Goal: Task Accomplishment & Management: Use online tool/utility

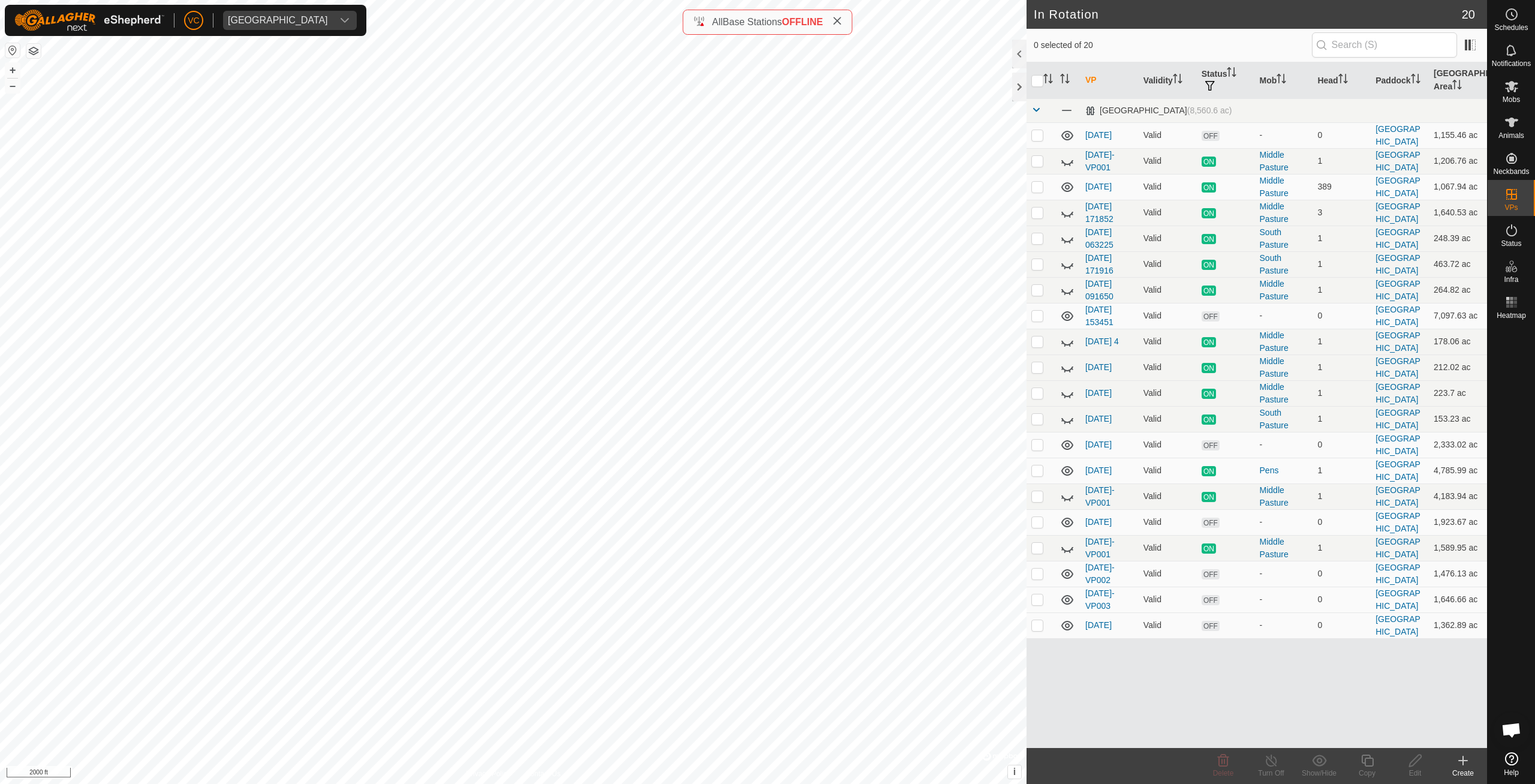
checkbox input "true"
checkbox input "false"
click at [1375, 761] on copy-svg-icon at bounding box center [1368, 760] width 48 height 15
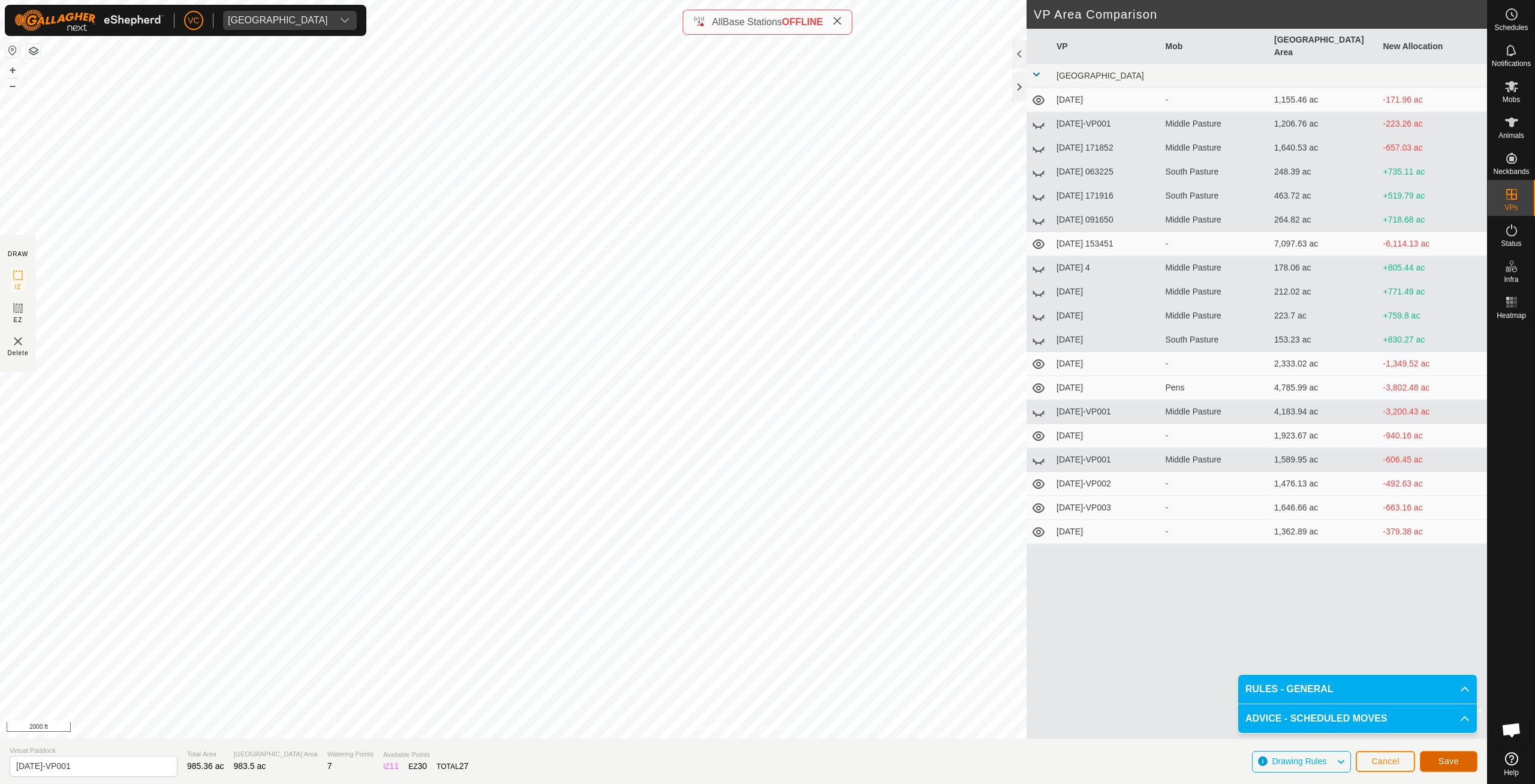
click at [1437, 762] on button "Save" at bounding box center [1449, 760] width 57 height 21
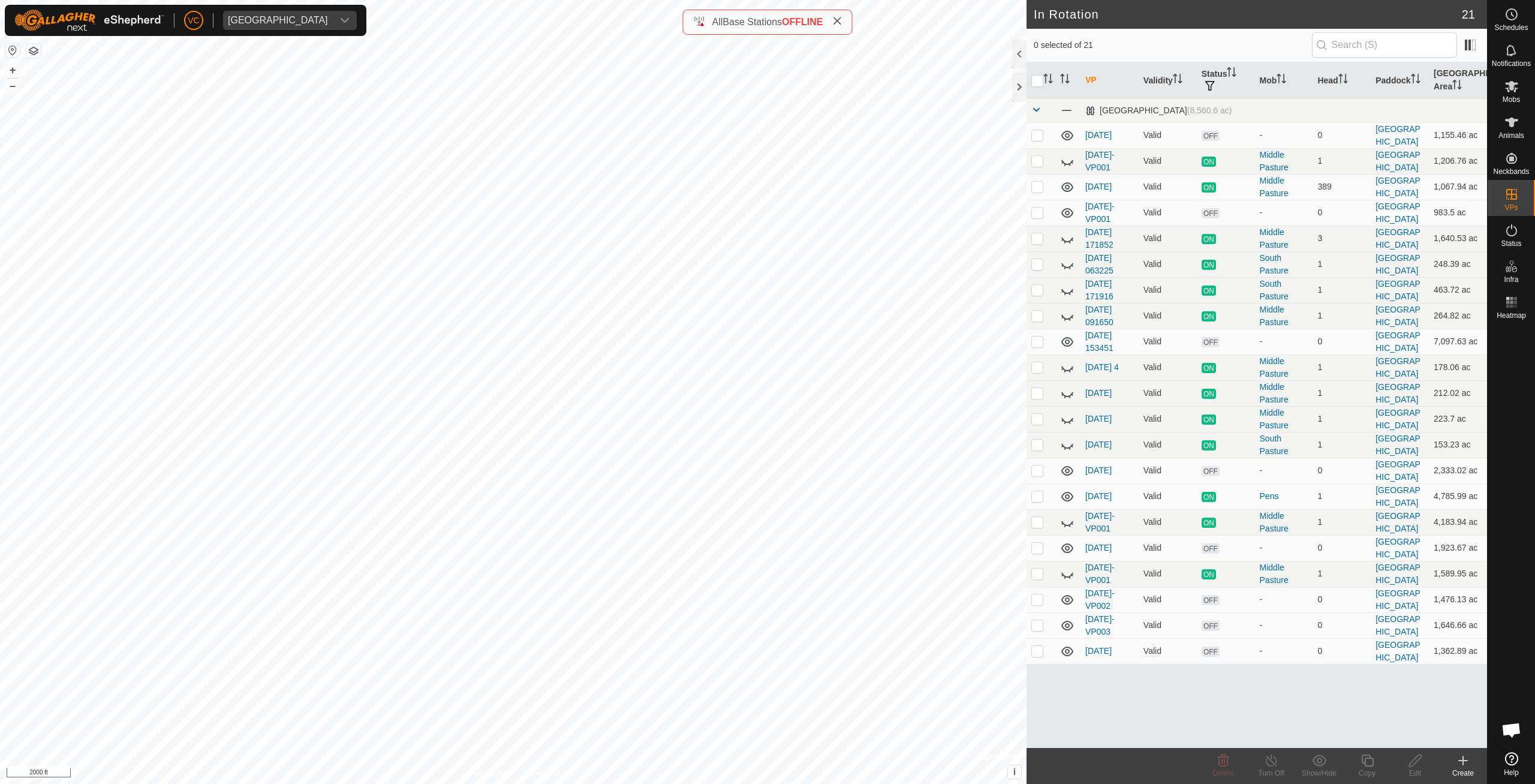
click at [351, 490] on div "VC [GEOGRAPHIC_DATA] Schedules Notifications Mobs Animals Neckbands VPs Status …" at bounding box center [768, 392] width 1535 height 784
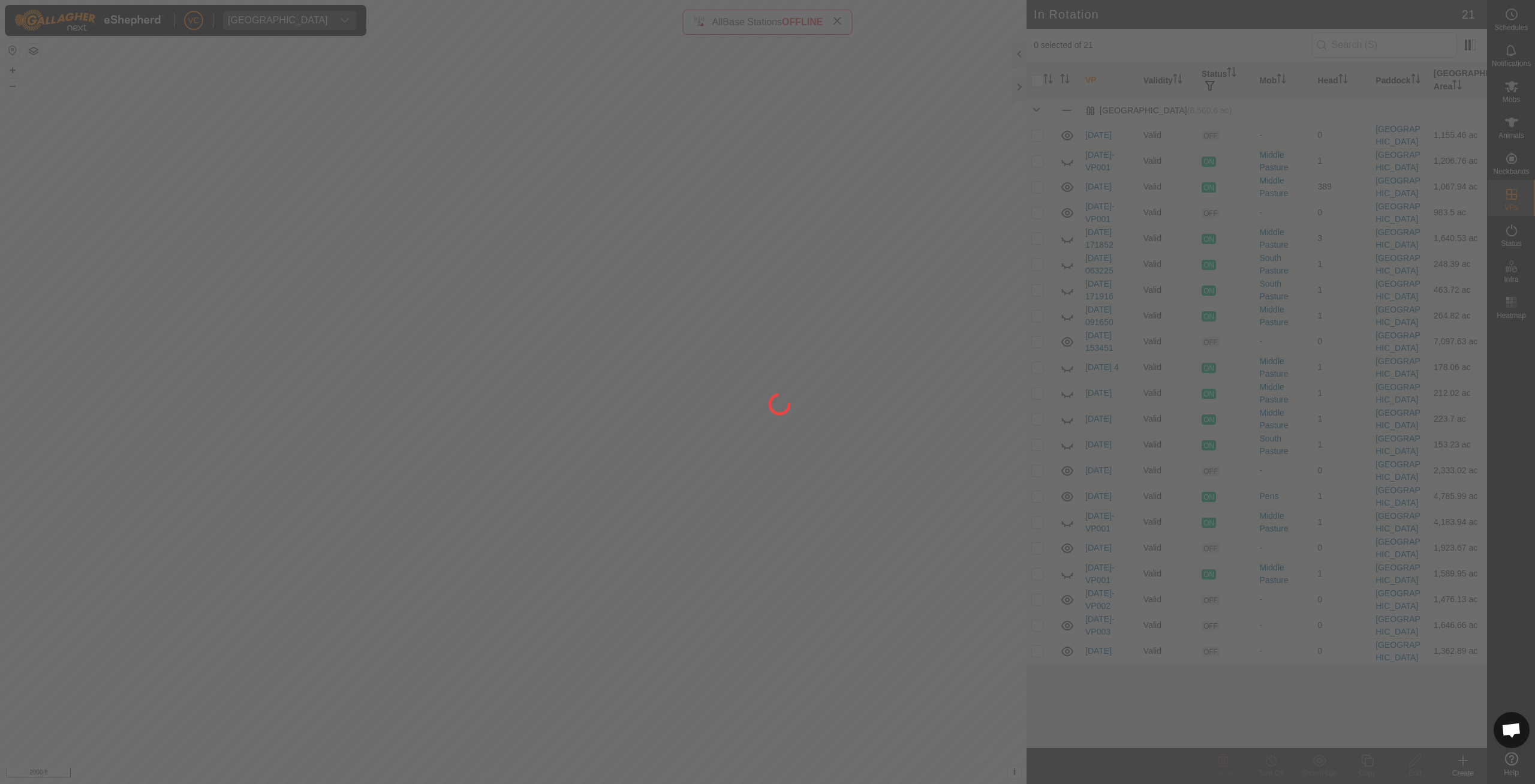
checkbox input "true"
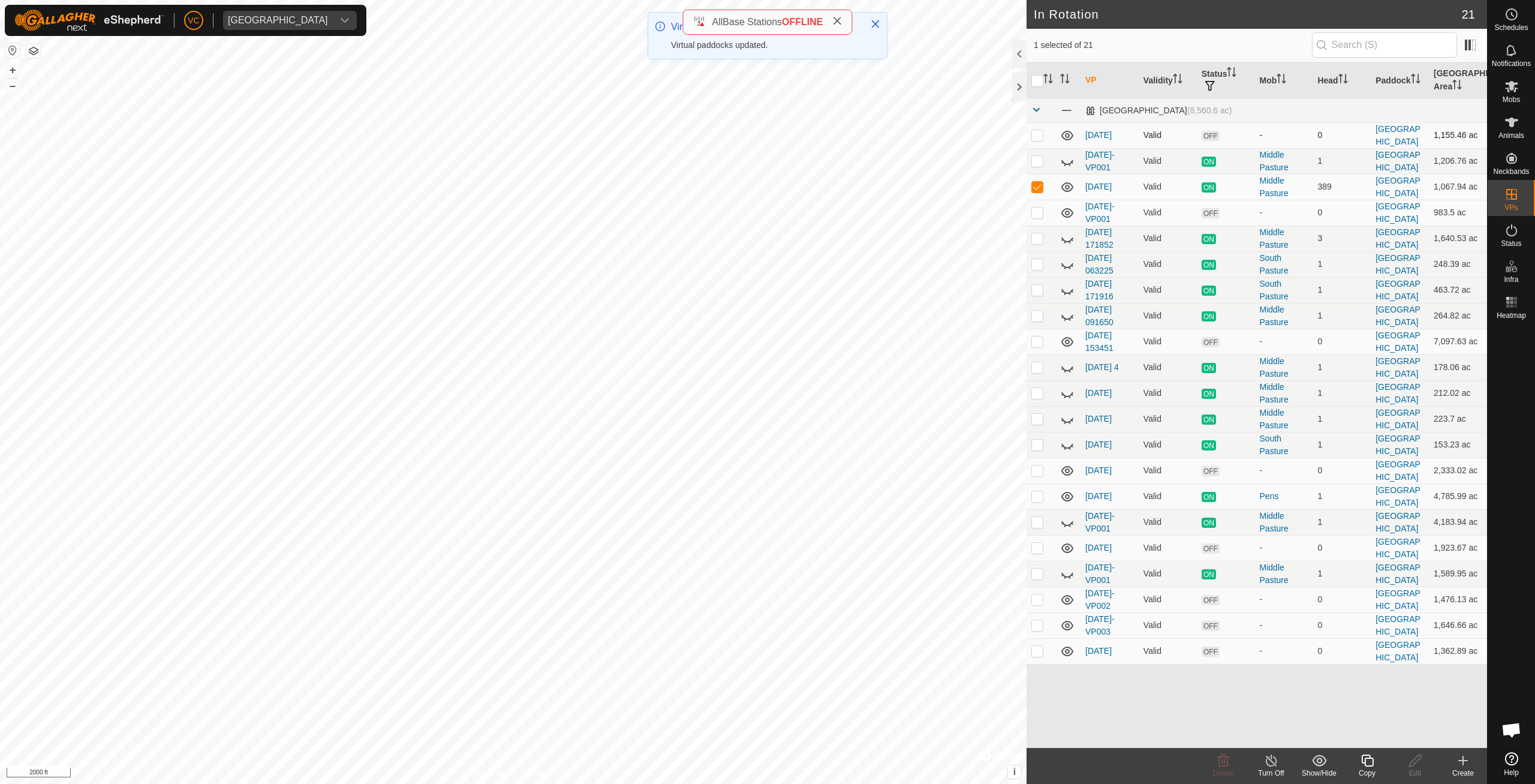
click at [1037, 132] on p-checkbox at bounding box center [1037, 135] width 12 height 10
checkbox input "true"
click at [1037, 183] on p-checkbox at bounding box center [1037, 186] width 12 height 10
checkbox input "false"
click at [1034, 131] on p-checkbox at bounding box center [1037, 135] width 12 height 10
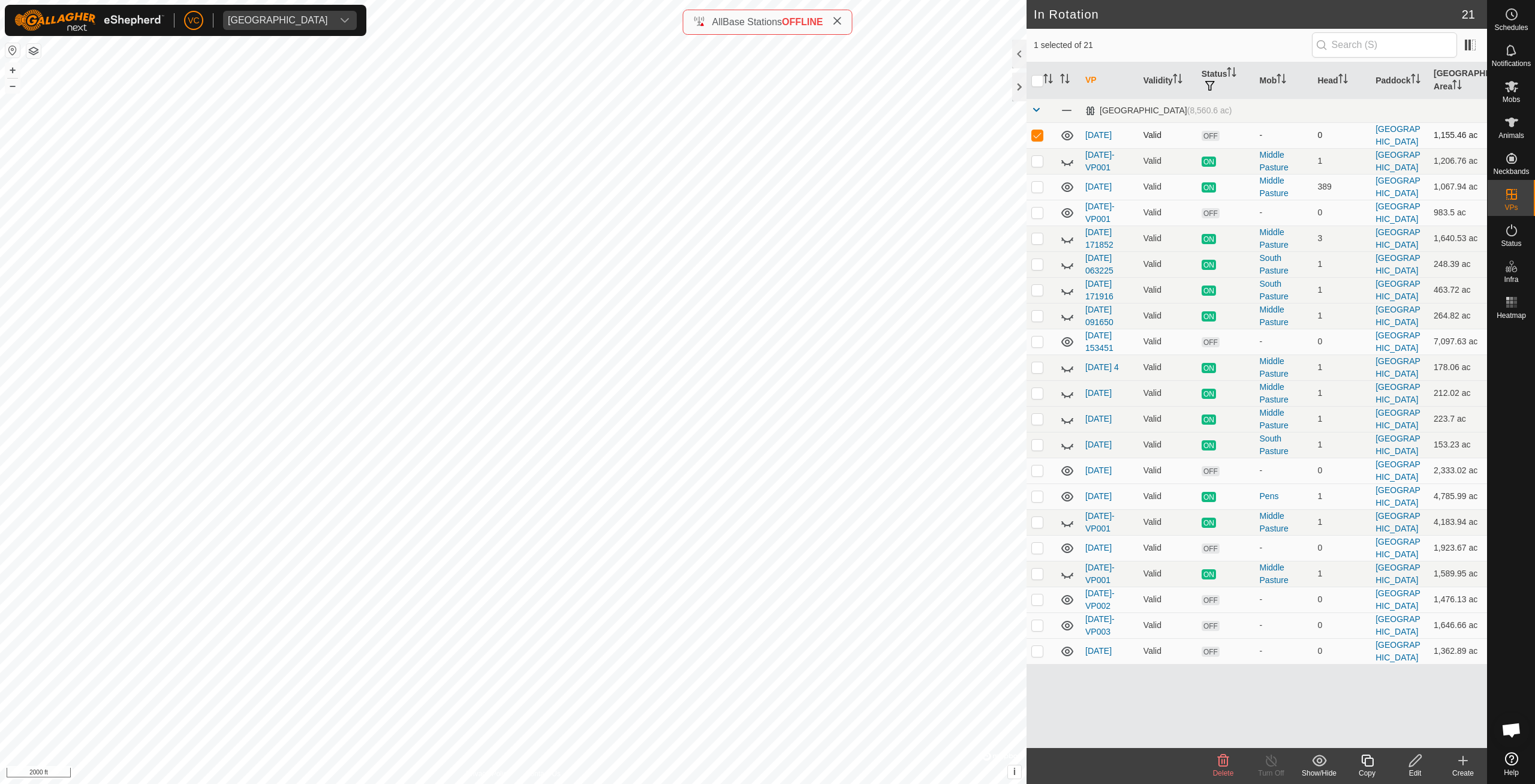
checkbox input "false"
checkbox input "true"
checkbox input "false"
checkbox input "true"
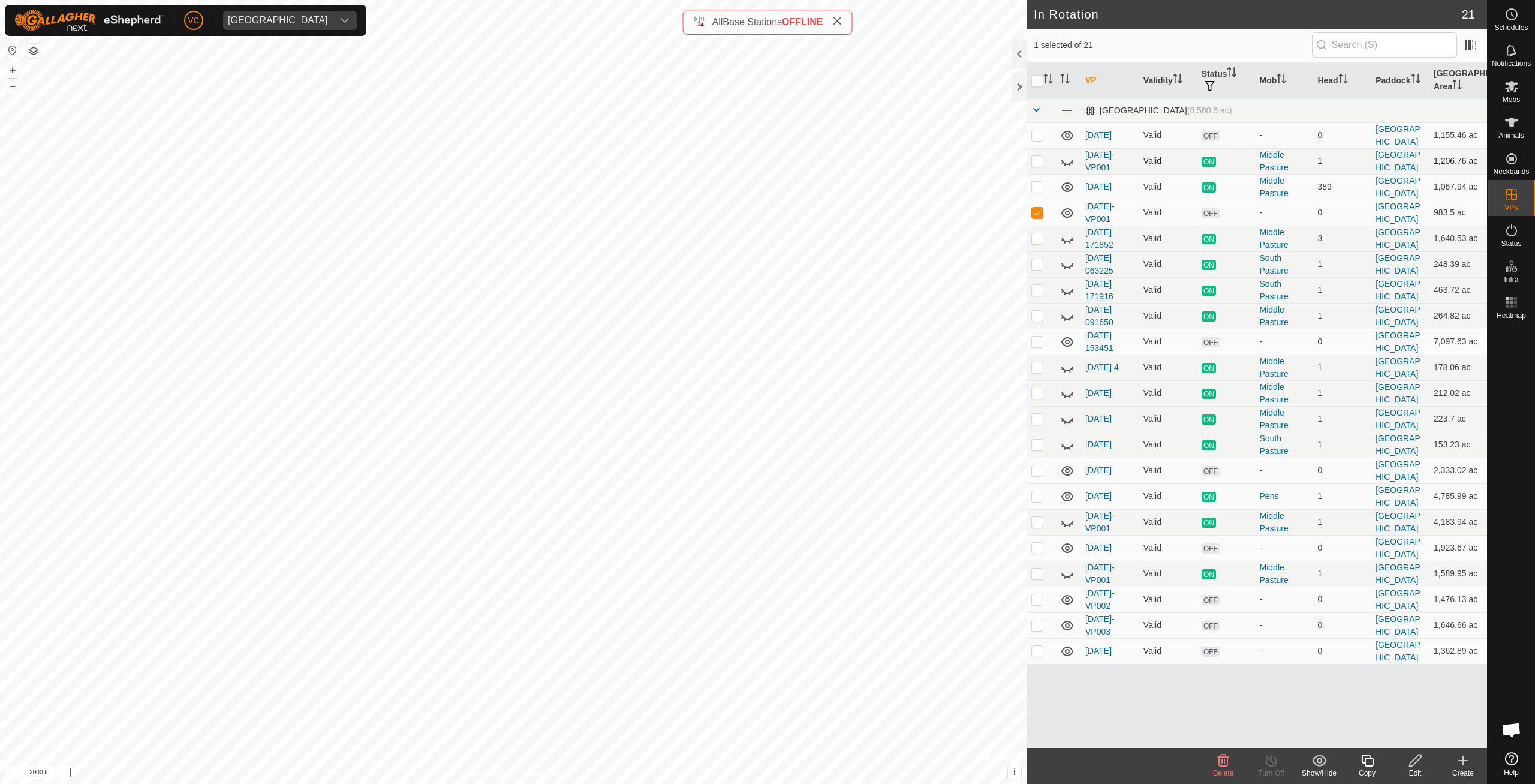
checkbox input "false"
checkbox input "true"
checkbox input "false"
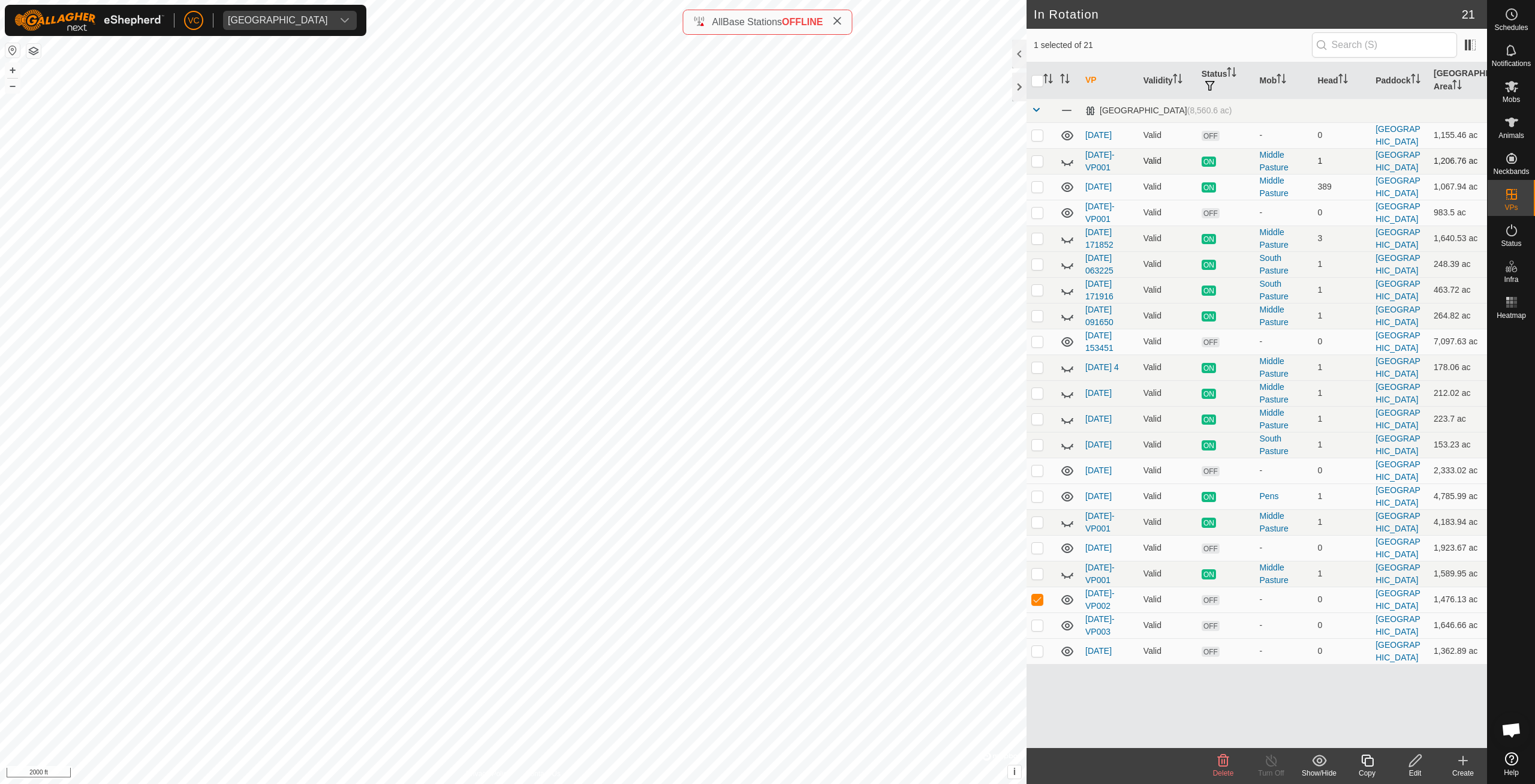
checkbox input "false"
checkbox input "true"
checkbox input "false"
checkbox input "true"
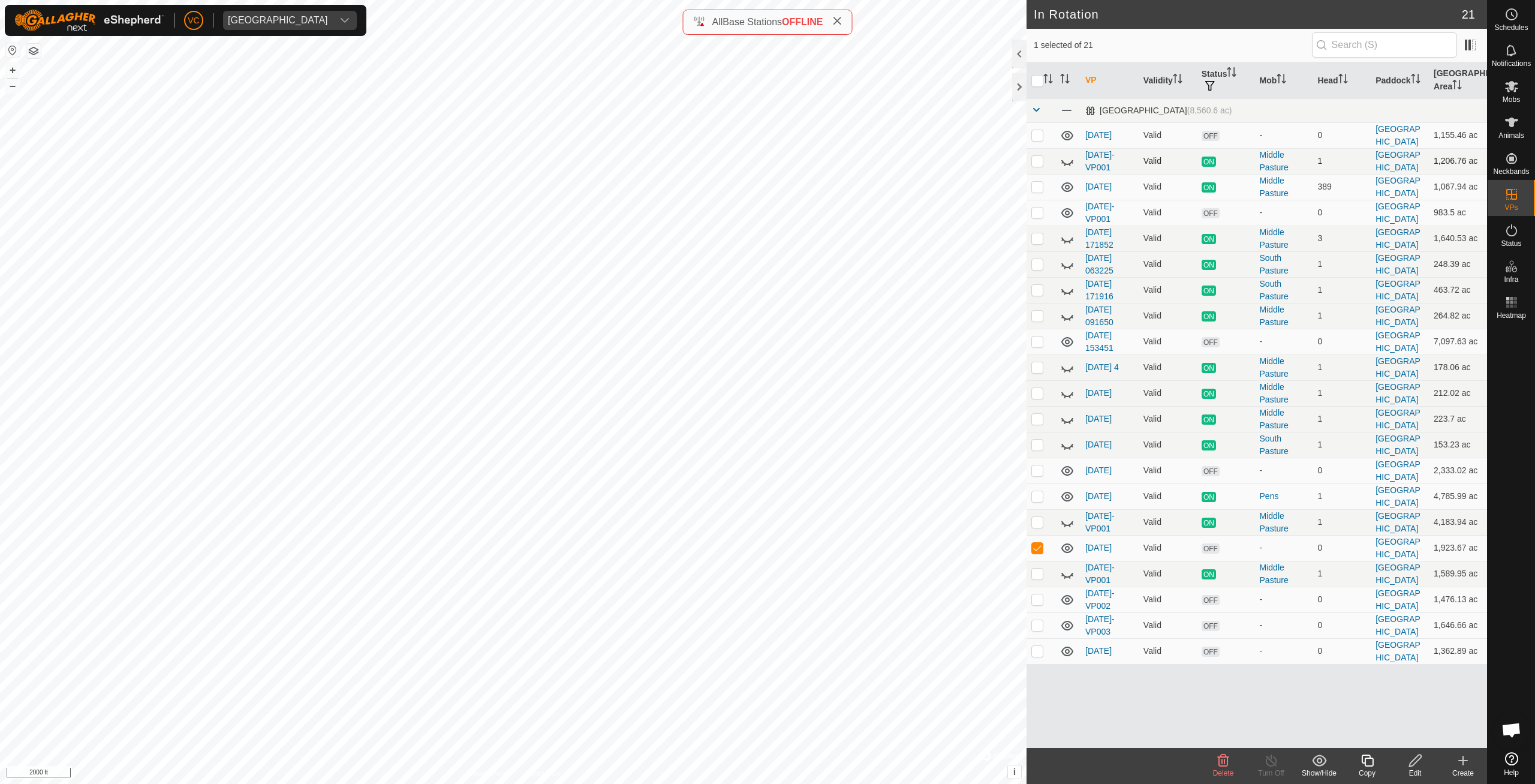
checkbox input "false"
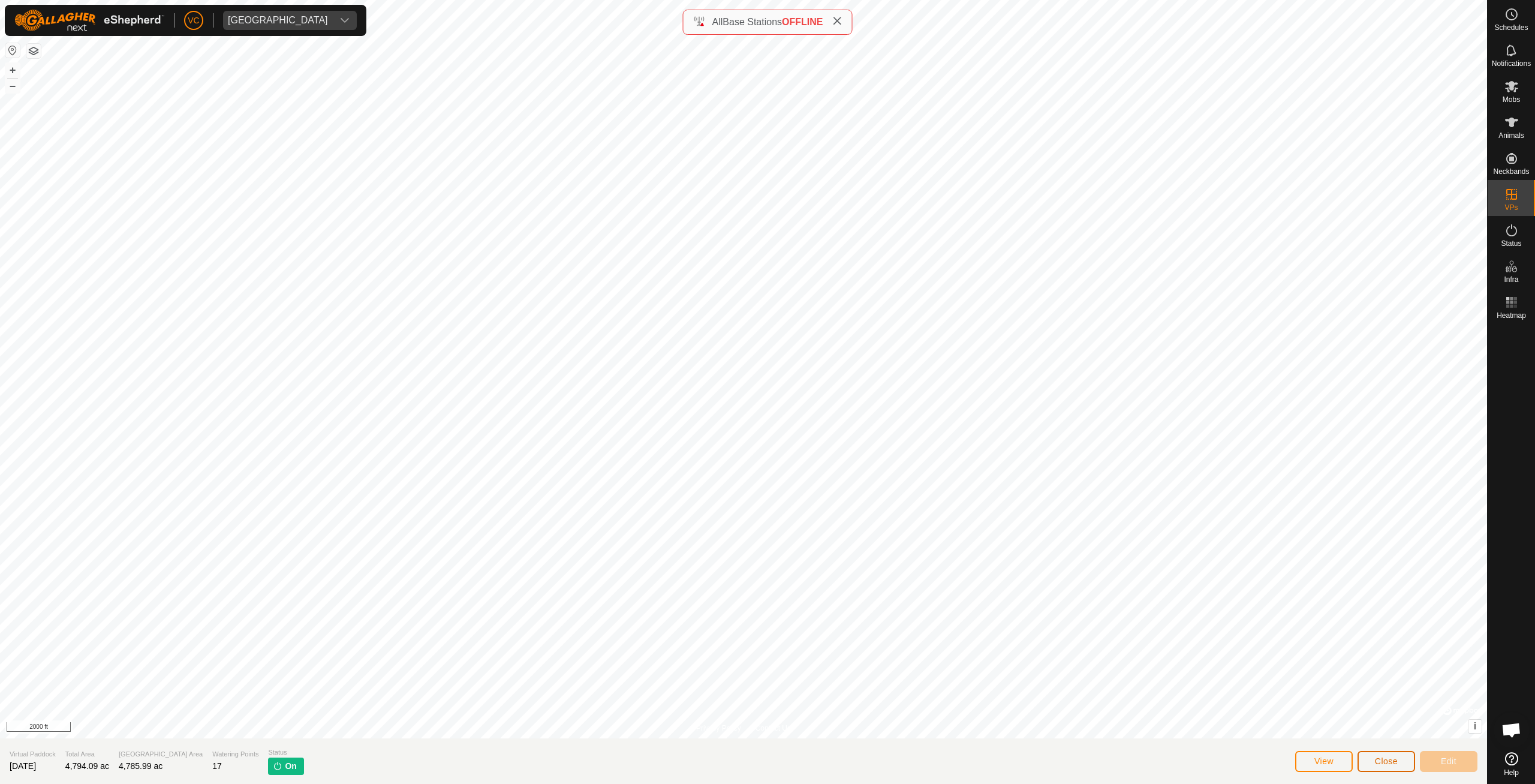
click at [1394, 761] on span "Close" at bounding box center [1386, 761] width 23 height 10
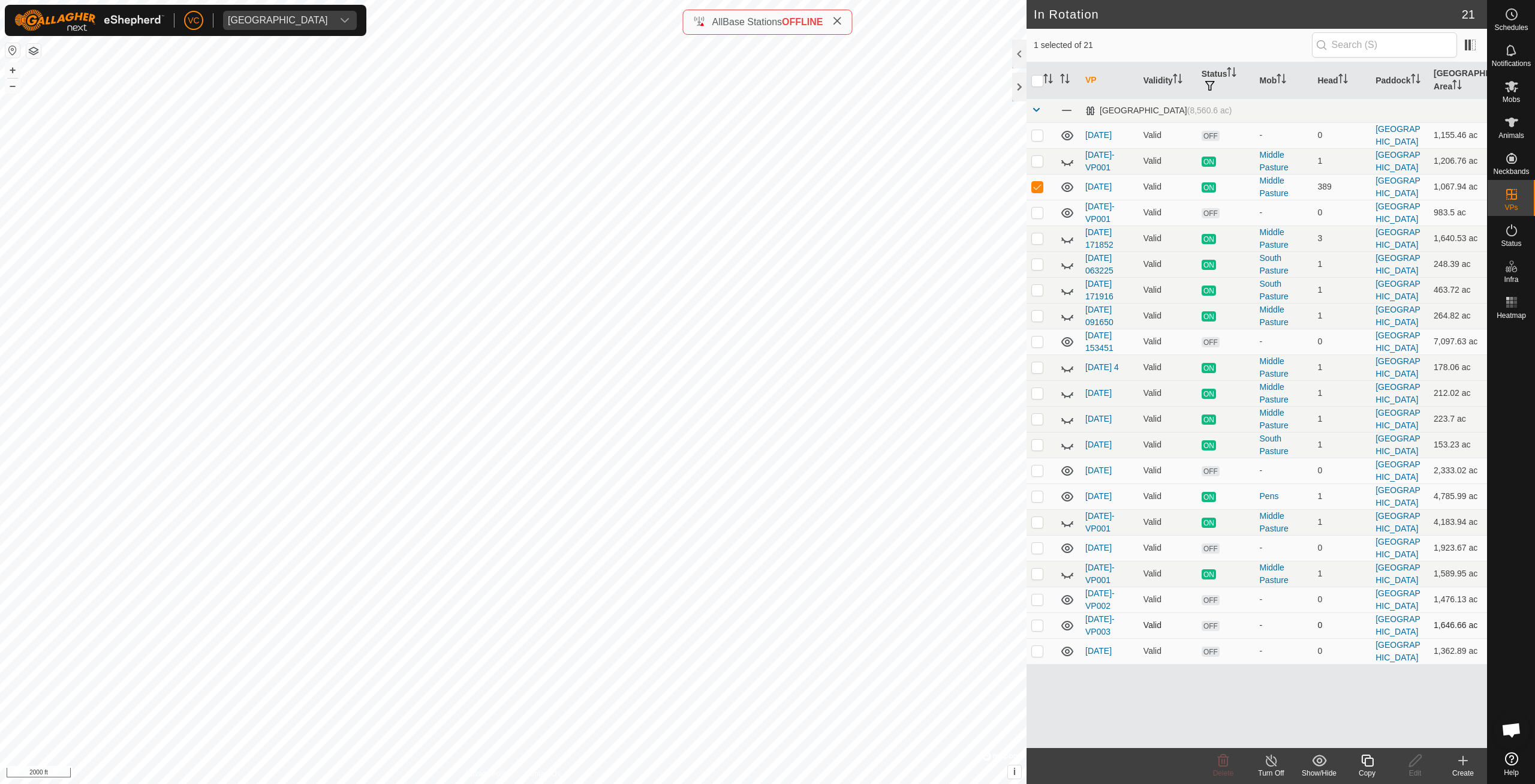
checkbox input "false"
checkbox input "true"
checkbox input "false"
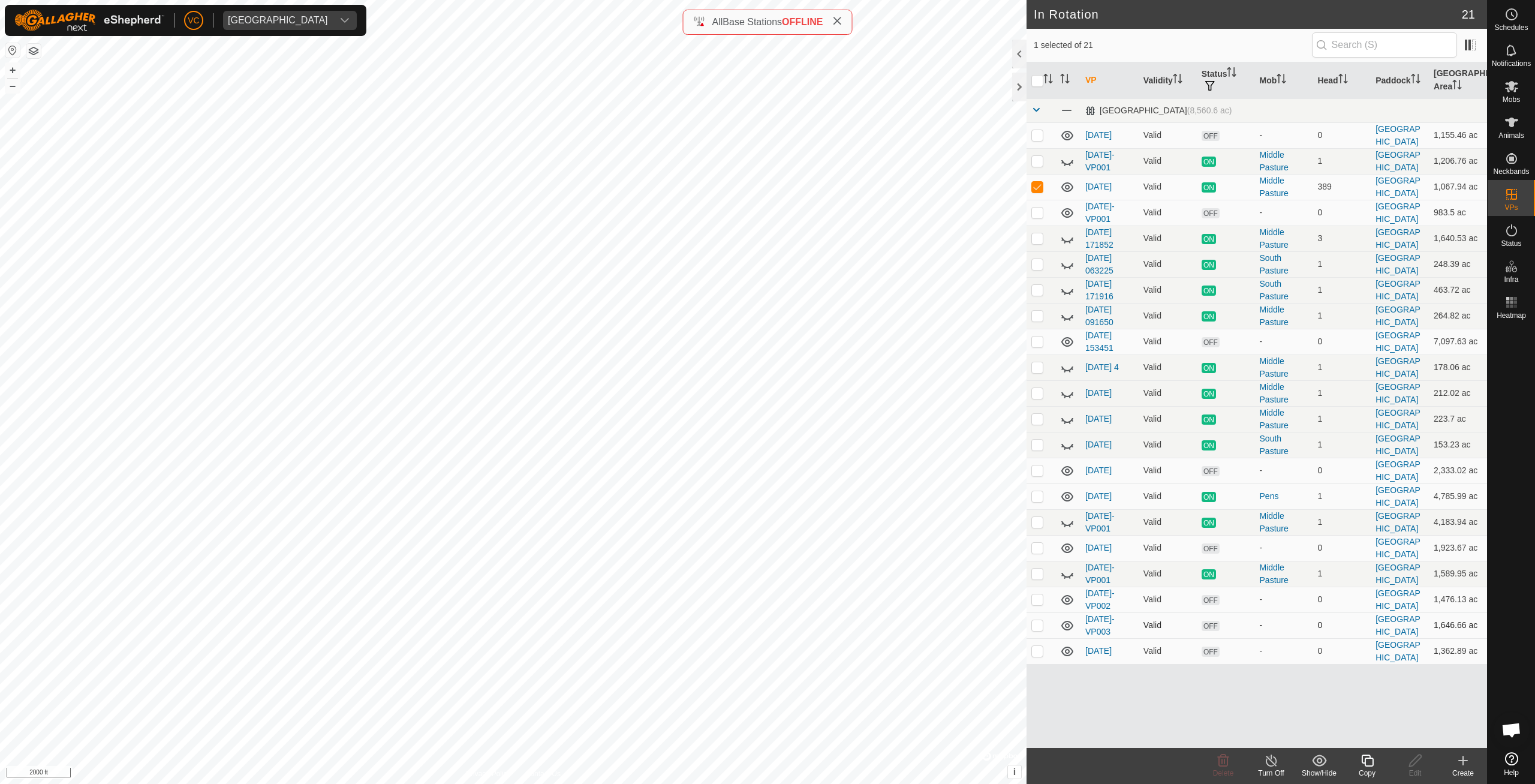
checkbox input "true"
checkbox input "false"
click at [1035, 189] on p-checkbox at bounding box center [1037, 186] width 12 height 10
checkbox input "false"
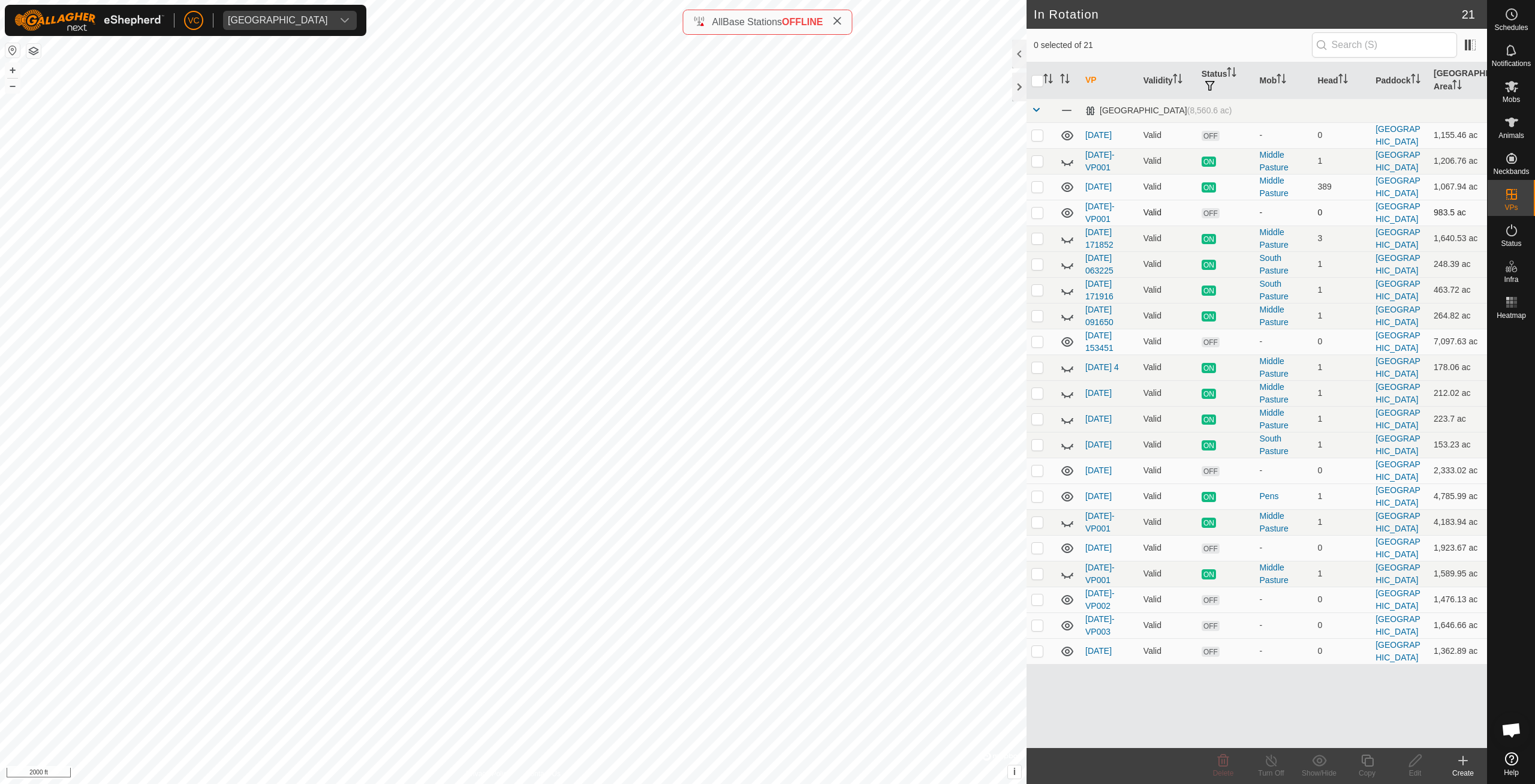
click at [1039, 217] on p-checkbox at bounding box center [1037, 213] width 12 height 10
checkbox input "true"
click at [1365, 766] on icon at bounding box center [1368, 760] width 15 height 15
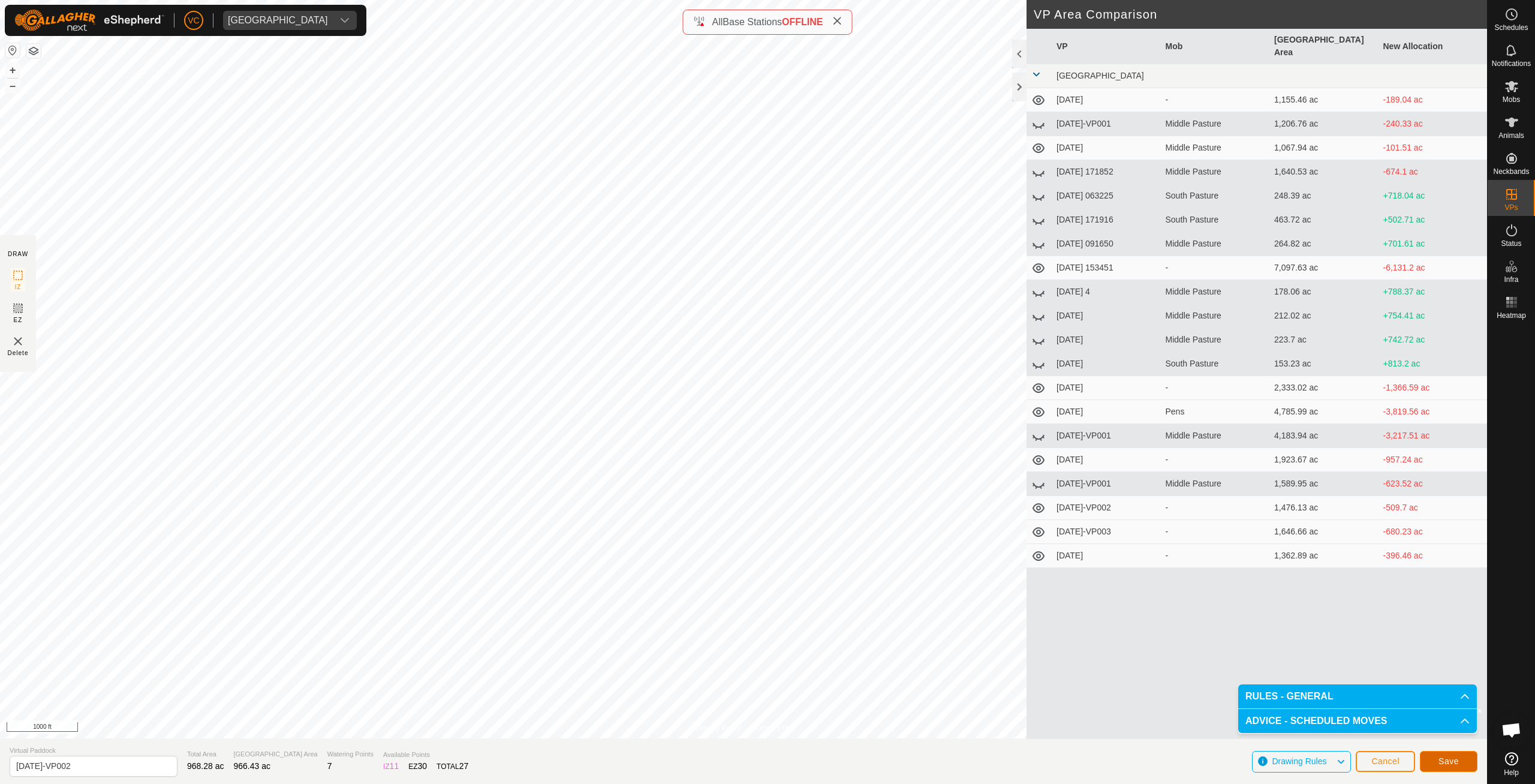
click at [1424, 758] on button "Save" at bounding box center [1449, 760] width 57 height 21
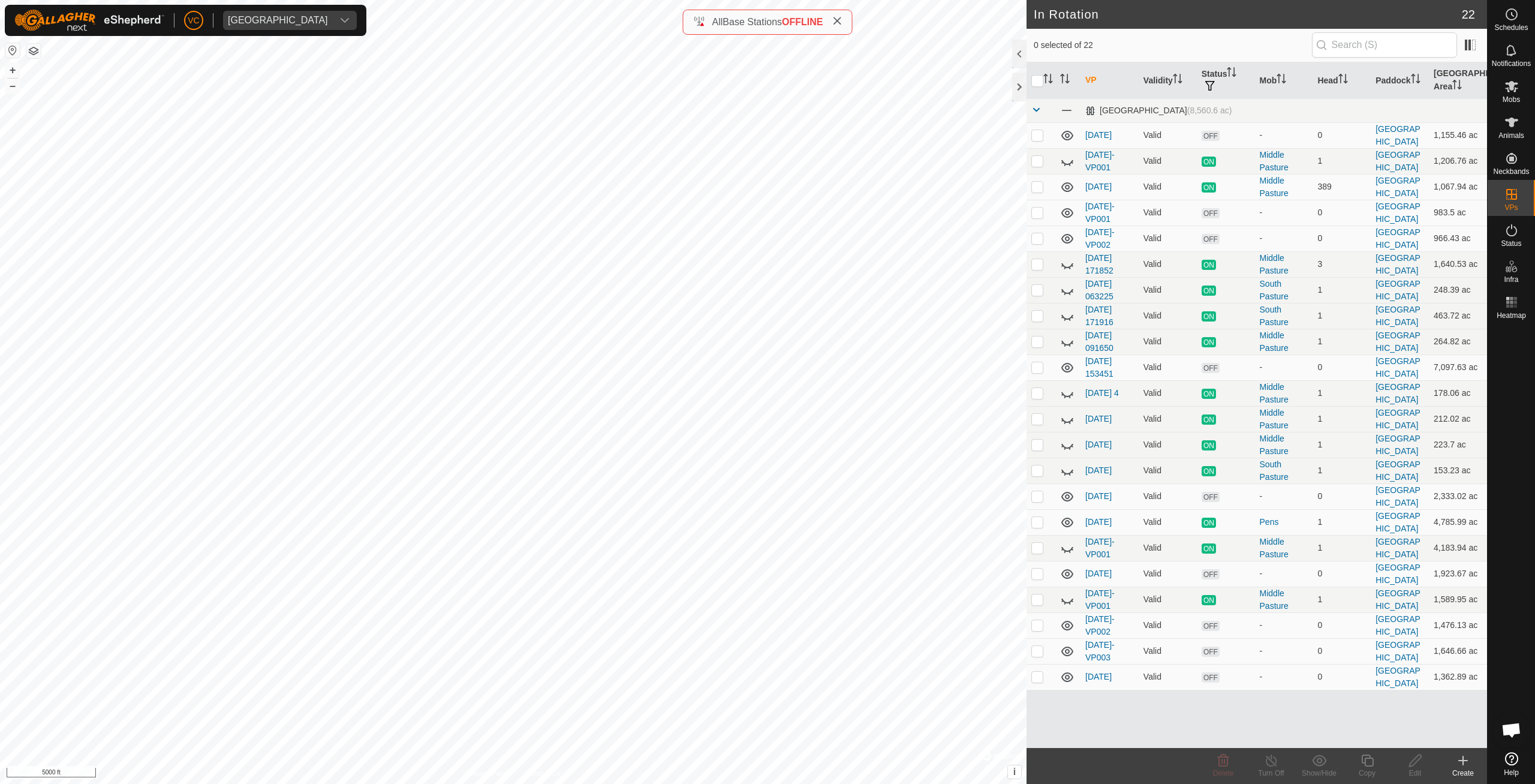
click at [1505, 95] on es-mob-svg-icon at bounding box center [1512, 86] width 22 height 19
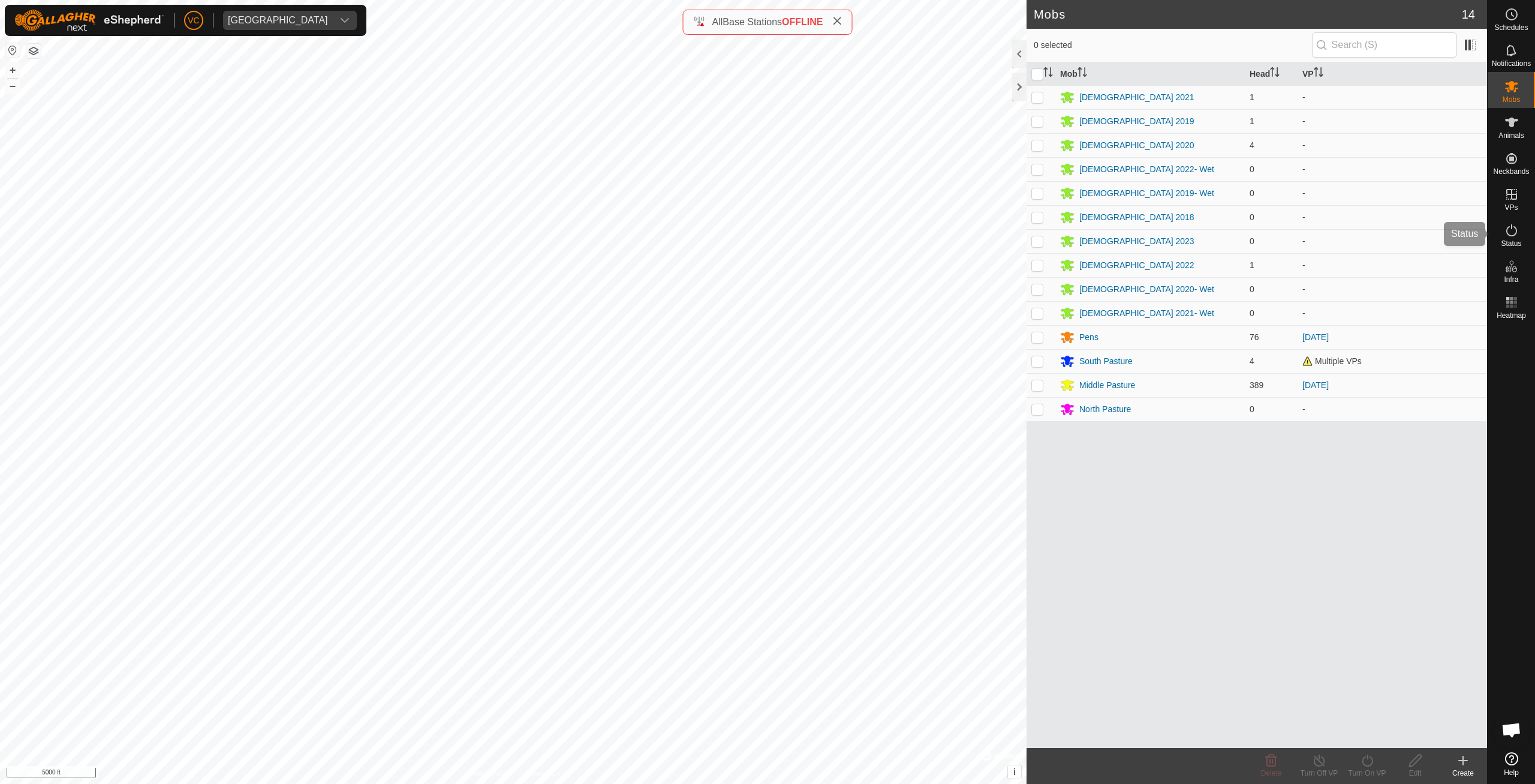
click at [1510, 231] on icon at bounding box center [1511, 229] width 15 height 15
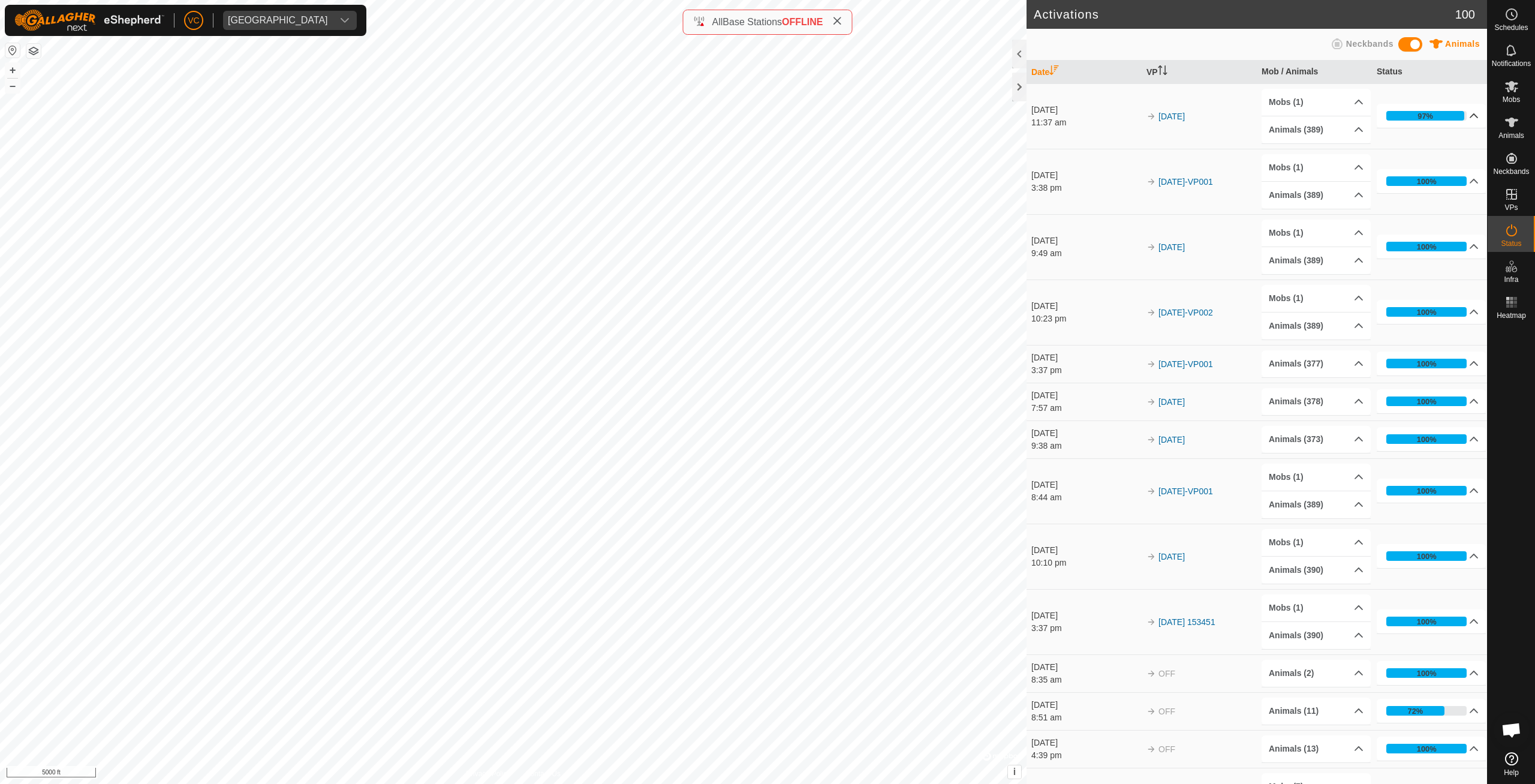
click at [1479, 118] on icon at bounding box center [1474, 116] width 10 height 10
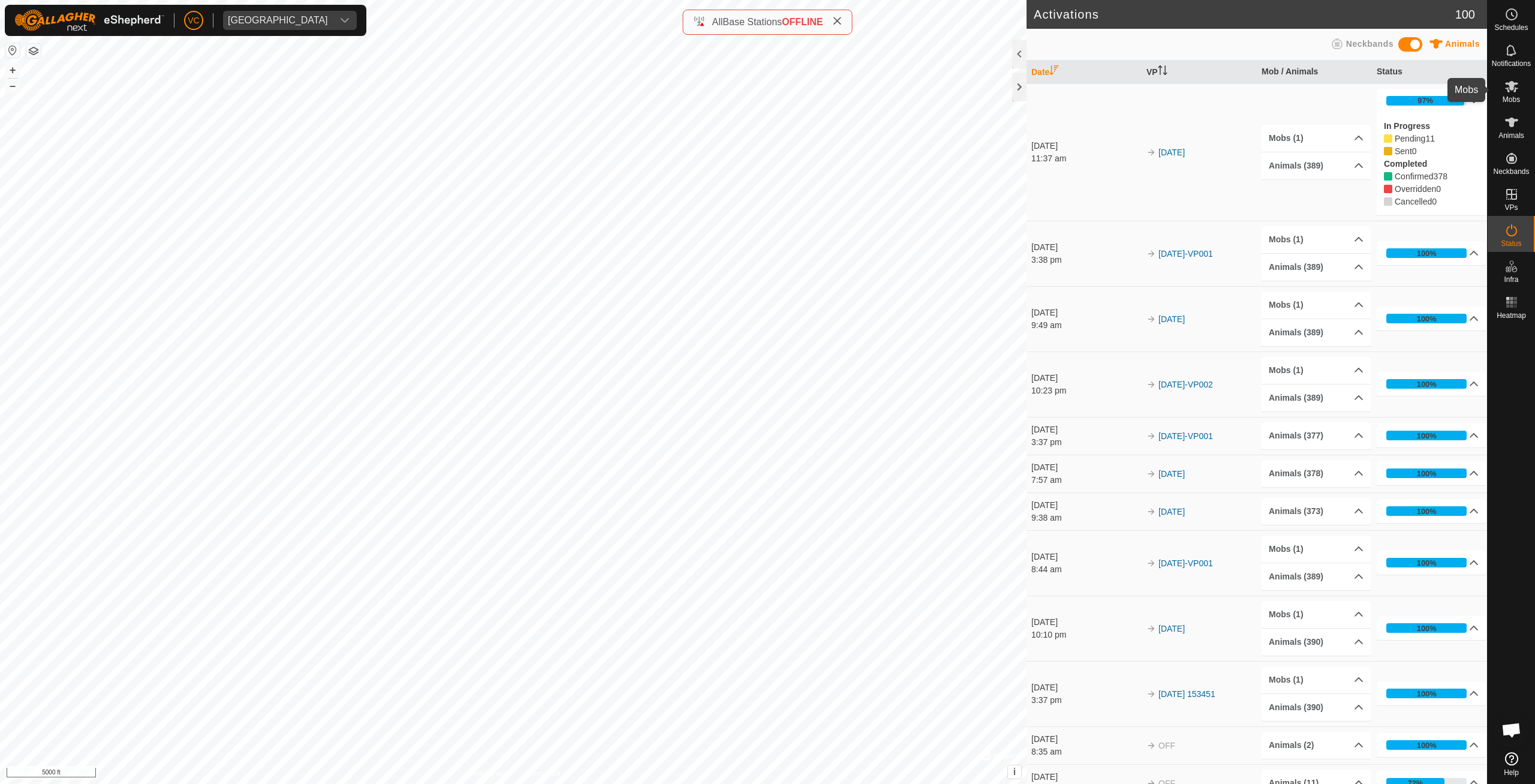
click at [1507, 87] on icon at bounding box center [1511, 86] width 15 height 15
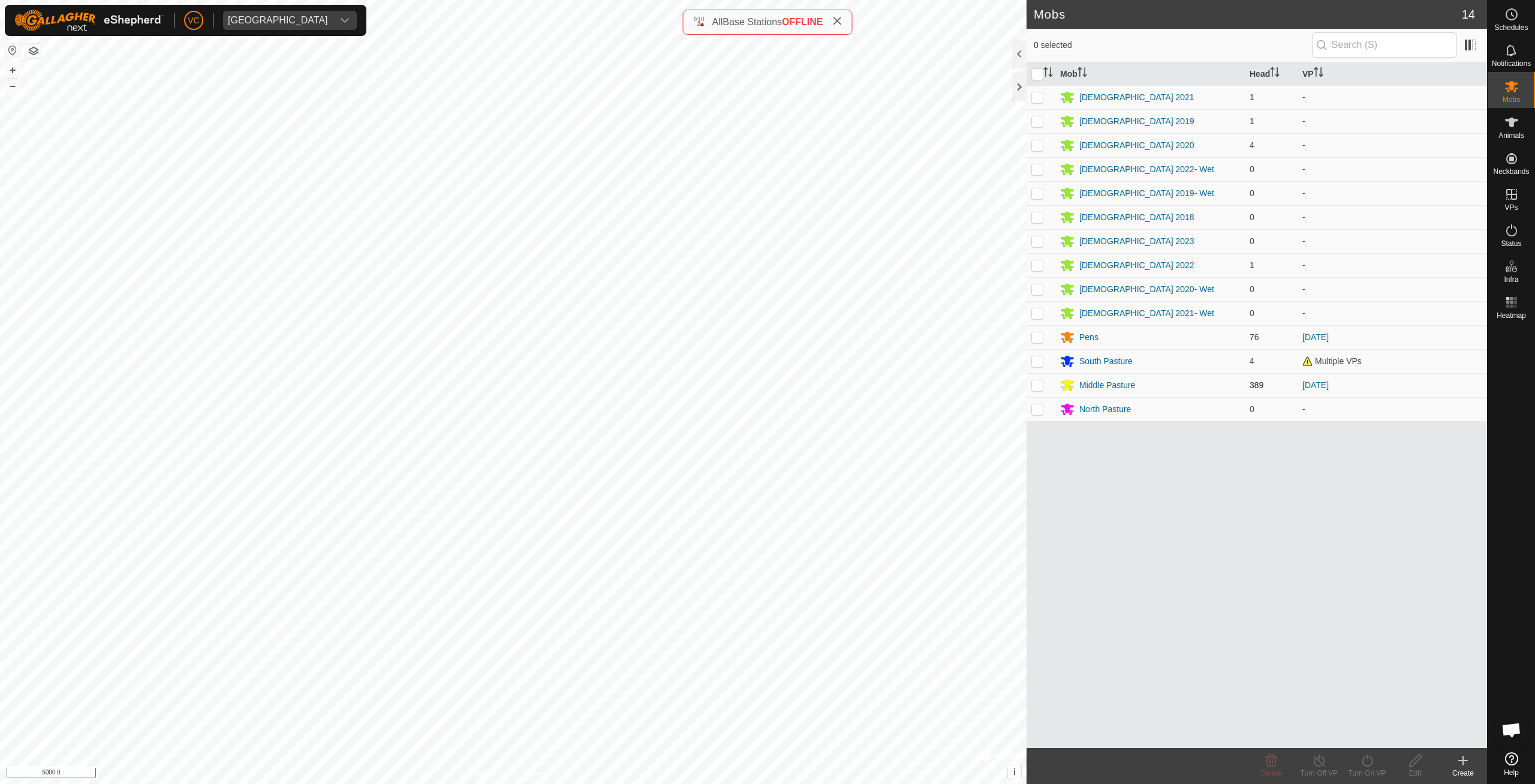
click at [1030, 384] on td at bounding box center [1040, 385] width 29 height 24
checkbox input "true"
click at [1368, 768] on div "Turn On VP" at bounding box center [1368, 772] width 48 height 11
click at [1369, 730] on link "Now" at bounding box center [1403, 734] width 119 height 24
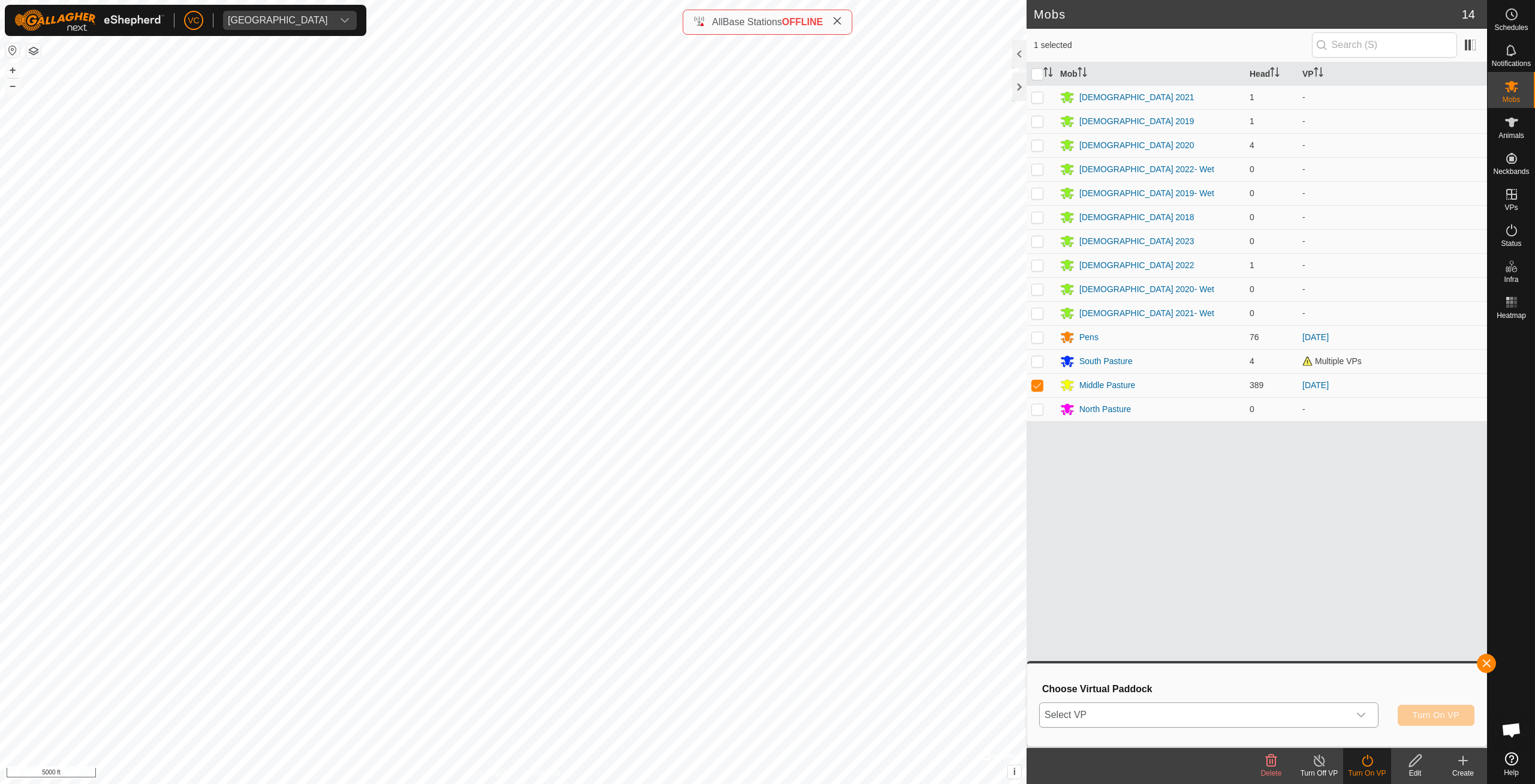
click at [1337, 715] on span "Select VP" at bounding box center [1195, 714] width 309 height 24
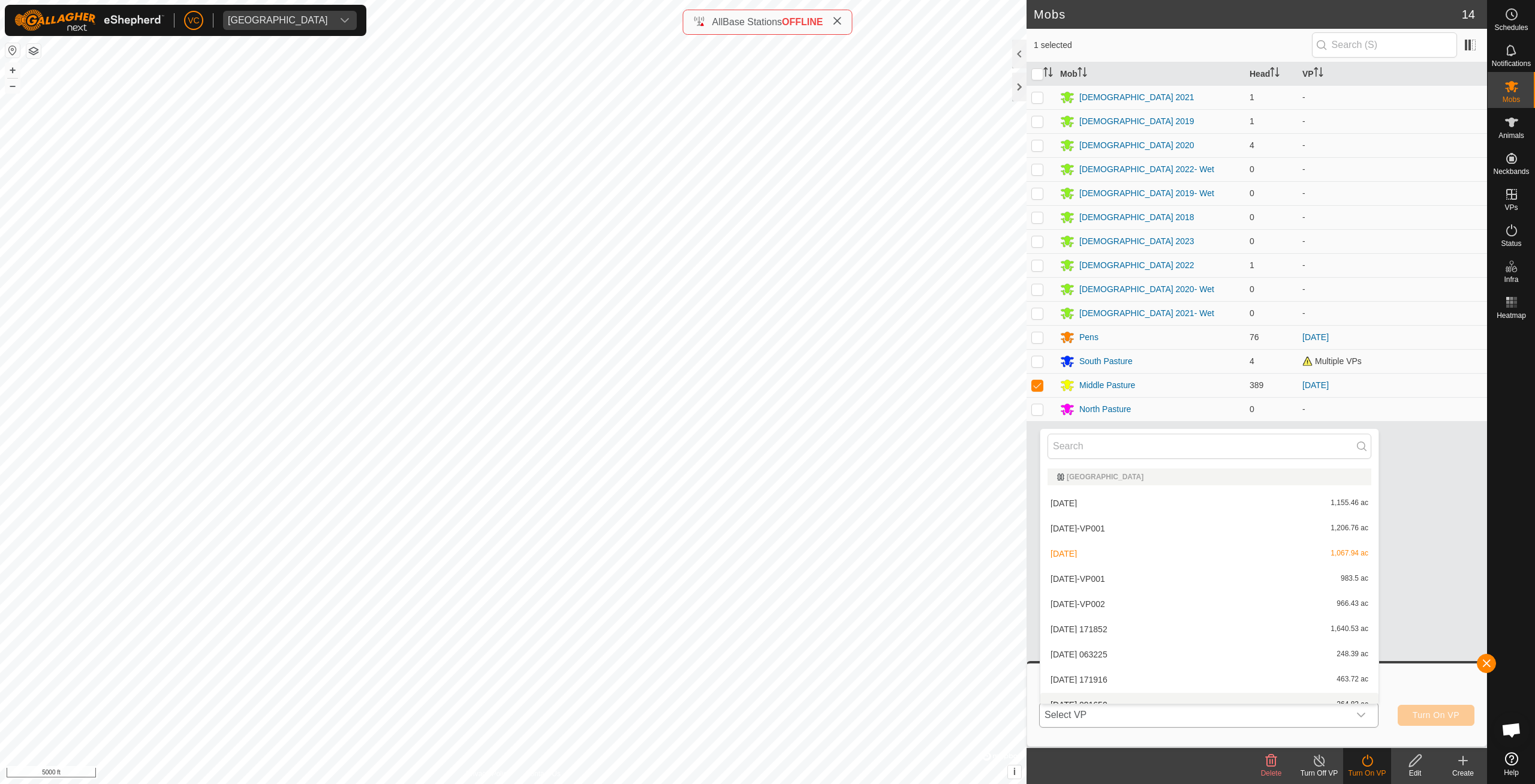
scroll to position [13, 0]
click at [1158, 591] on li "[DATE]-VP002 966.43 ac" at bounding box center [1209, 590] width 338 height 24
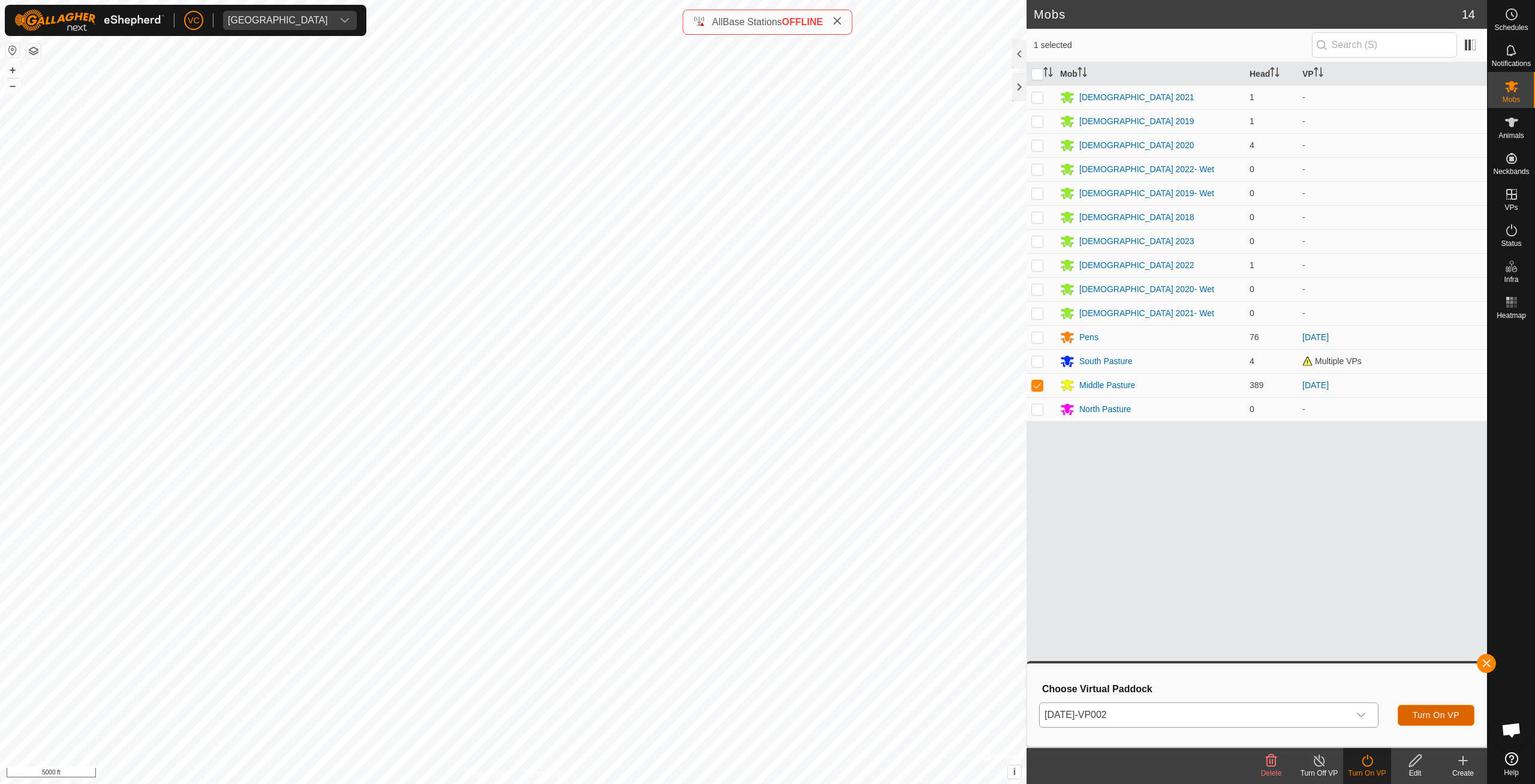
click at [1426, 716] on span "Turn On VP" at bounding box center [1435, 715] width 46 height 10
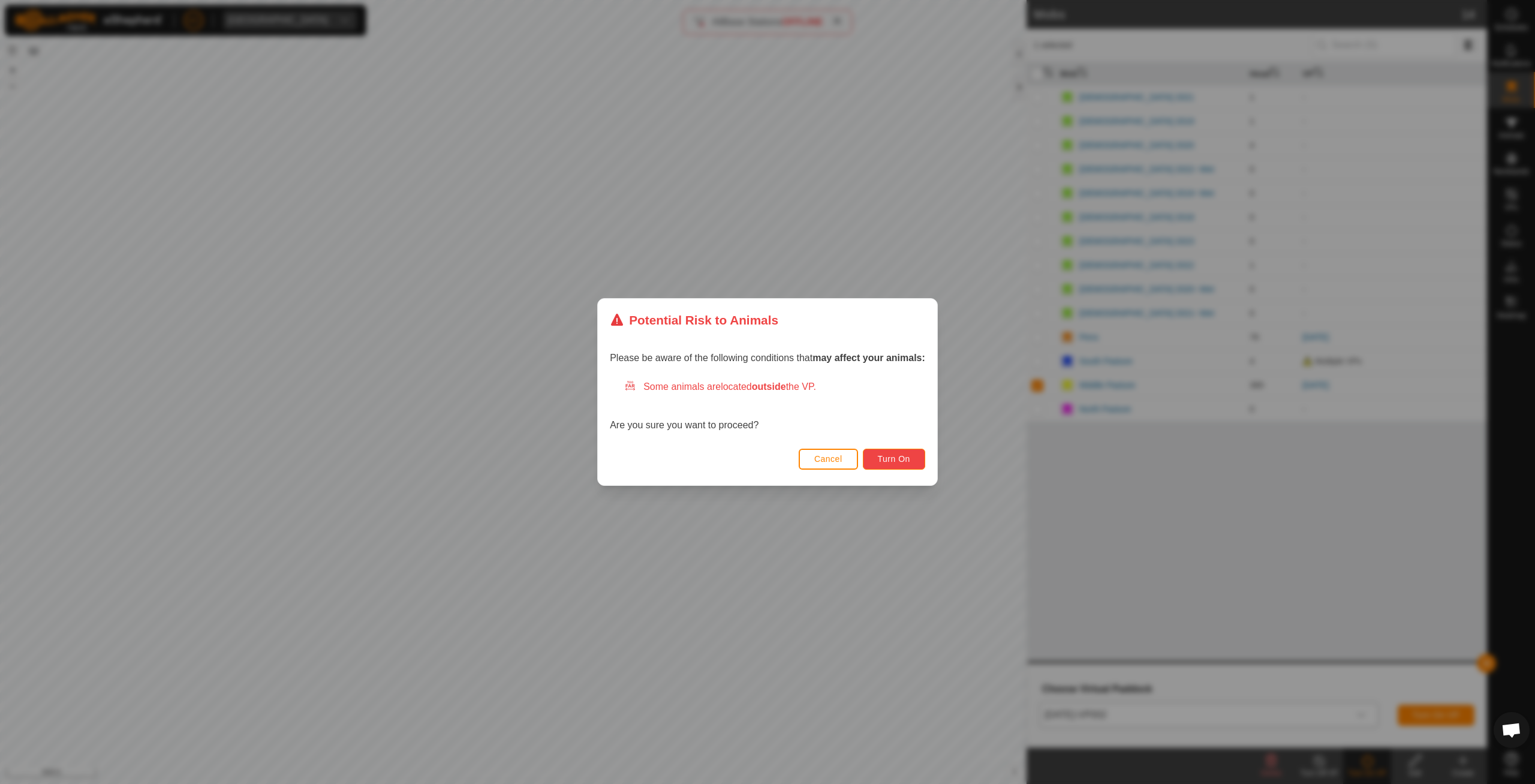
click at [905, 462] on span "Turn On" at bounding box center [894, 459] width 33 height 10
